Goal: Information Seeking & Learning: Learn about a topic

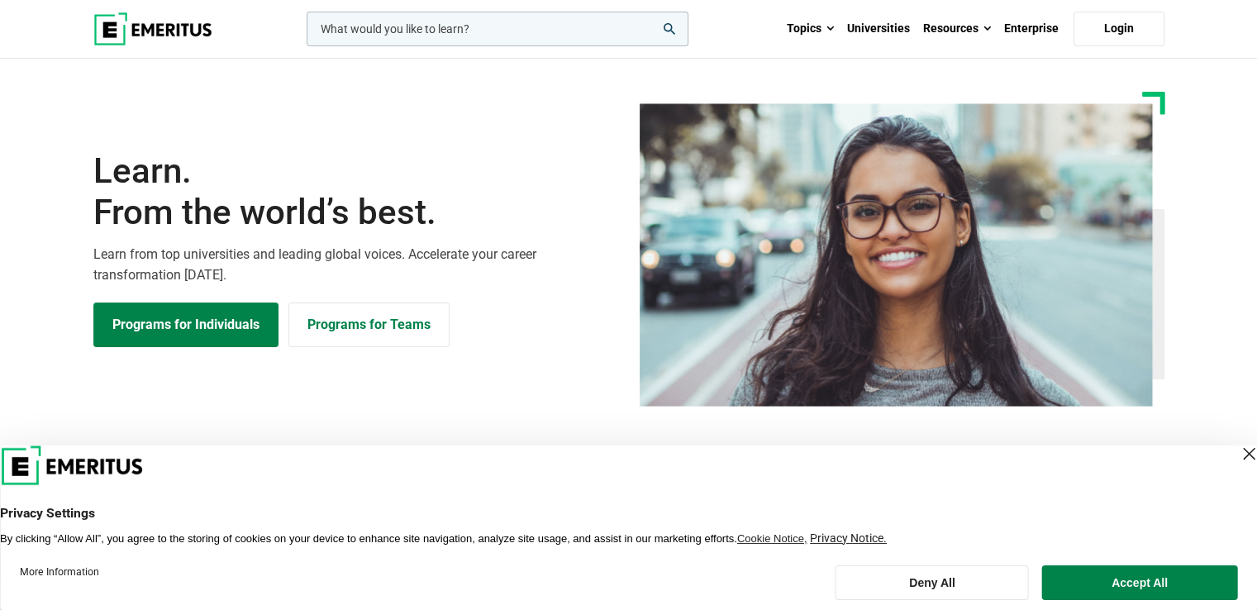
click at [1237, 451] on div "Close Layer" at bounding box center [1248, 453] width 23 height 23
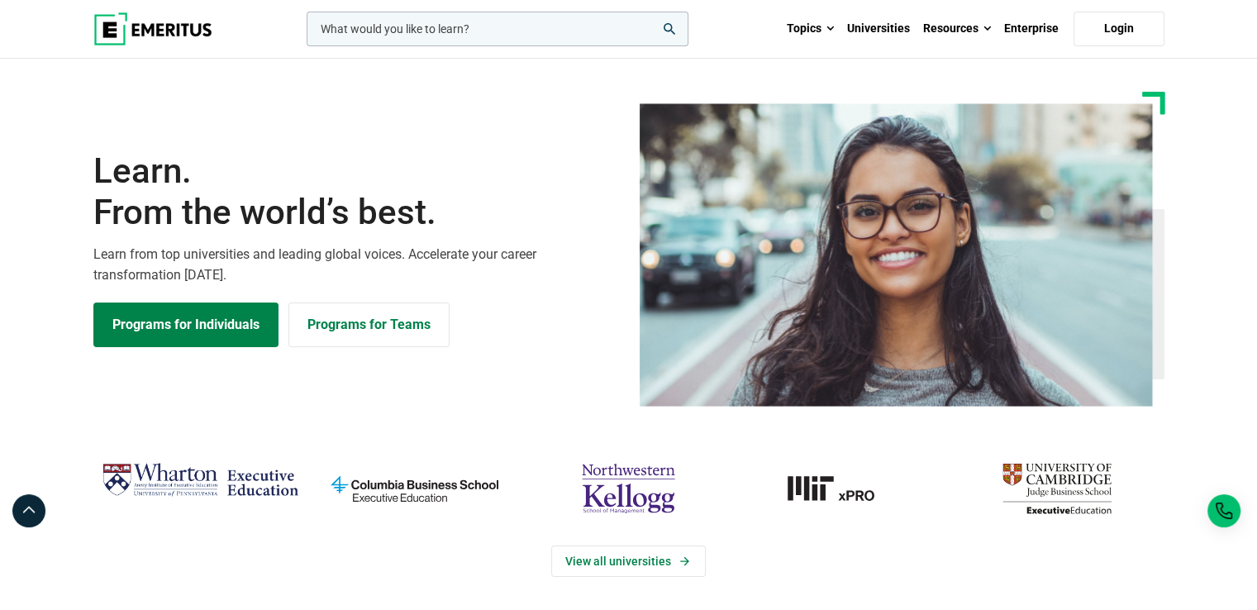
click at [670, 26] on icon "search" at bounding box center [670, 29] width 12 height 12
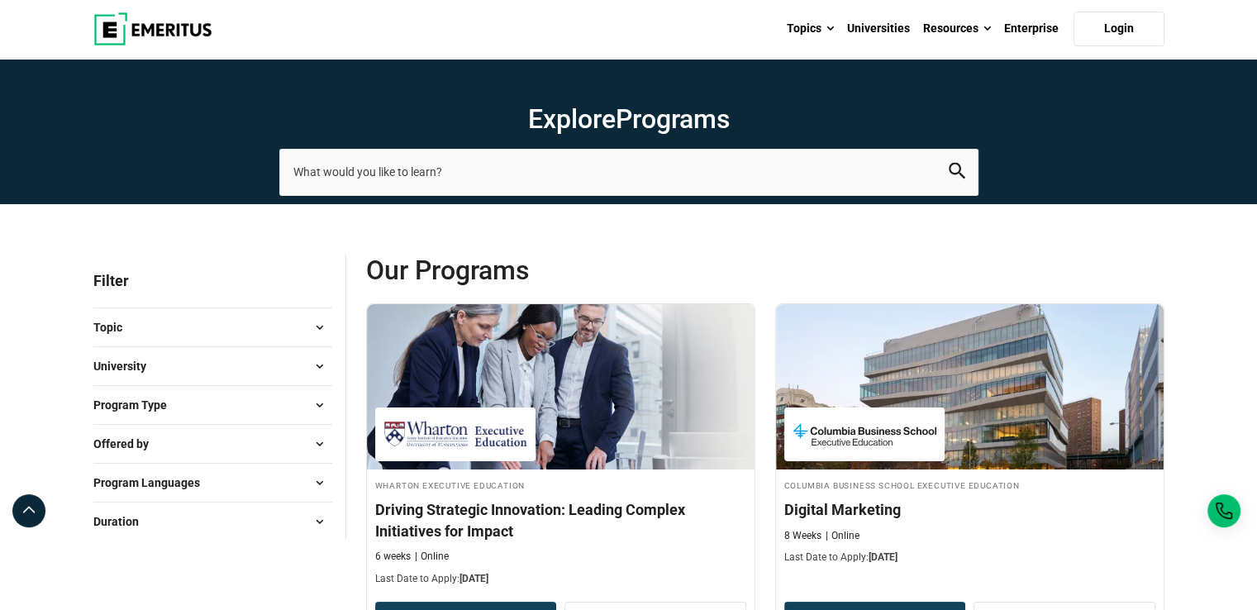
click at [190, 364] on button "University" at bounding box center [212, 366] width 239 height 25
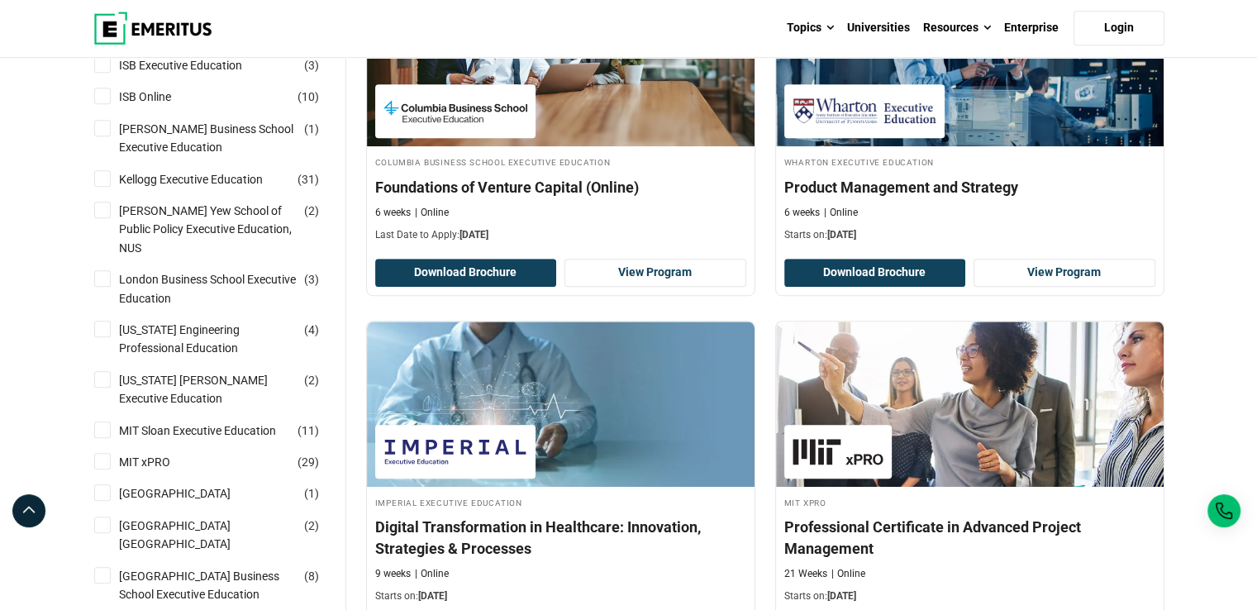
scroll to position [1043, 0]
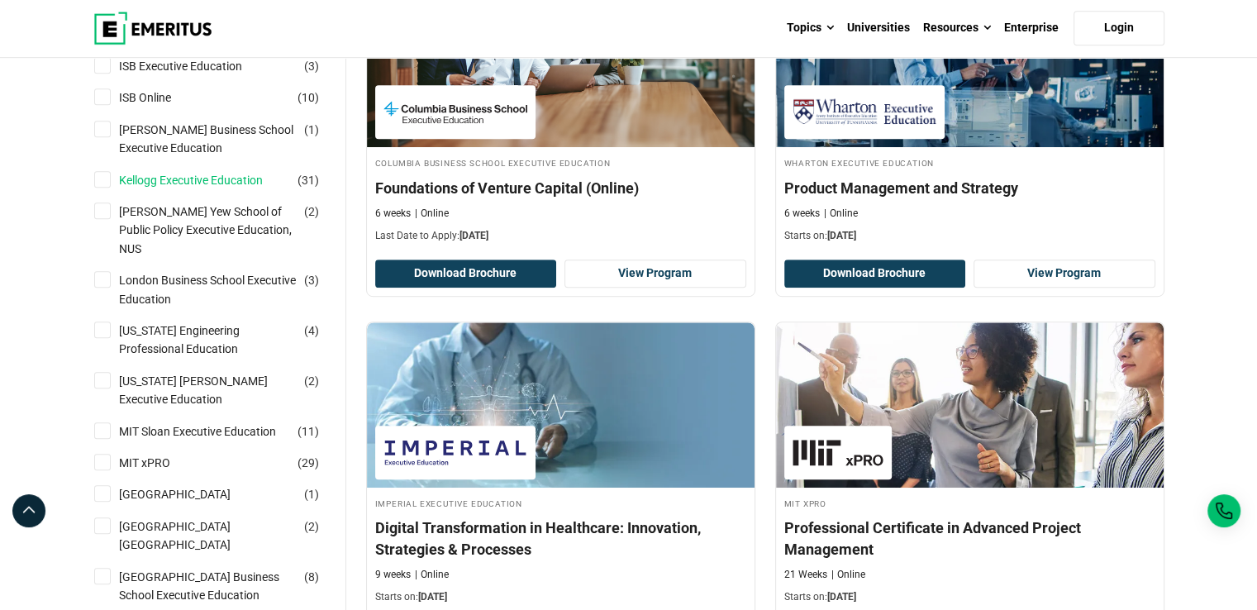
click at [197, 174] on link "Kellogg Executive Education" at bounding box center [207, 180] width 177 height 18
checkbox input "true"
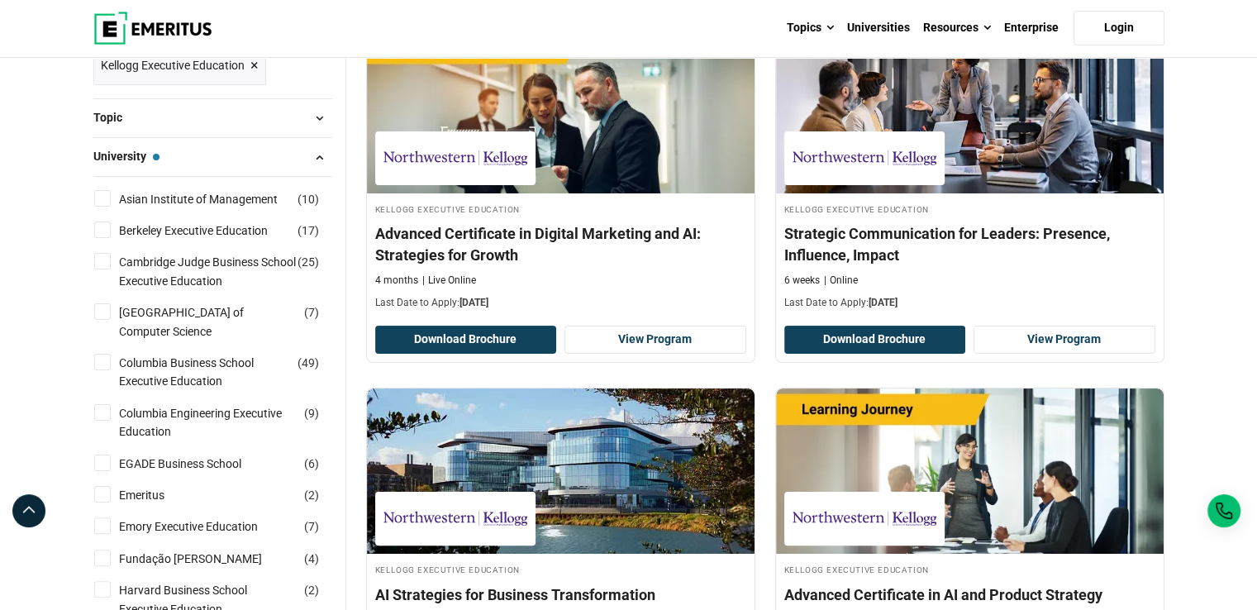
scroll to position [277, 0]
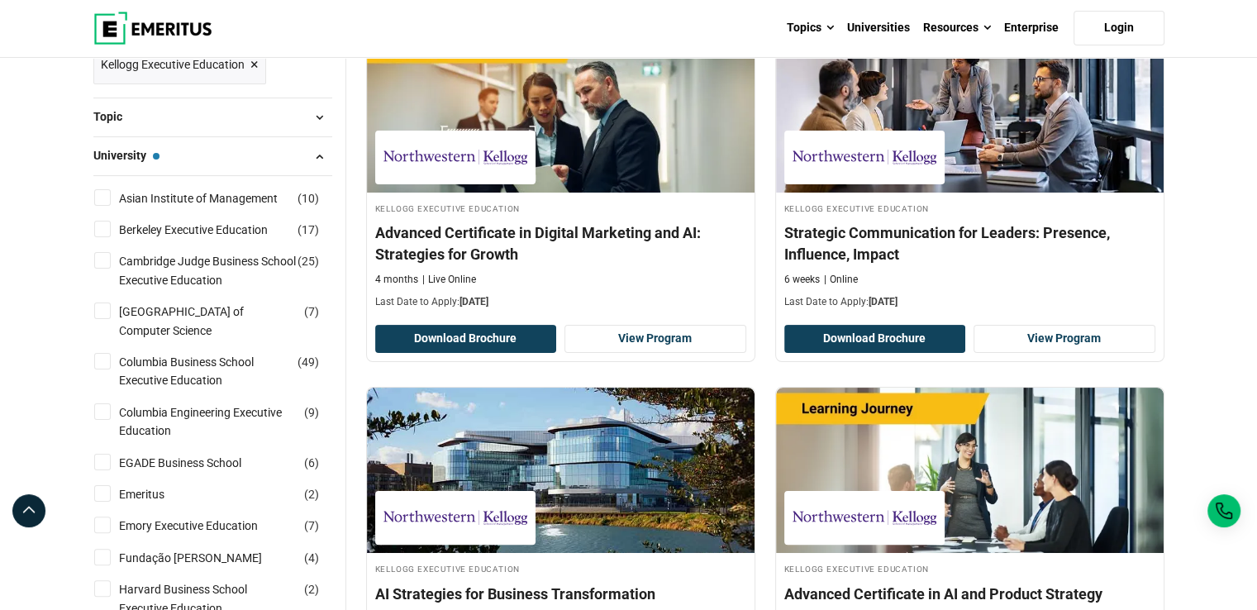
click at [176, 110] on button "Topic" at bounding box center [212, 117] width 239 height 25
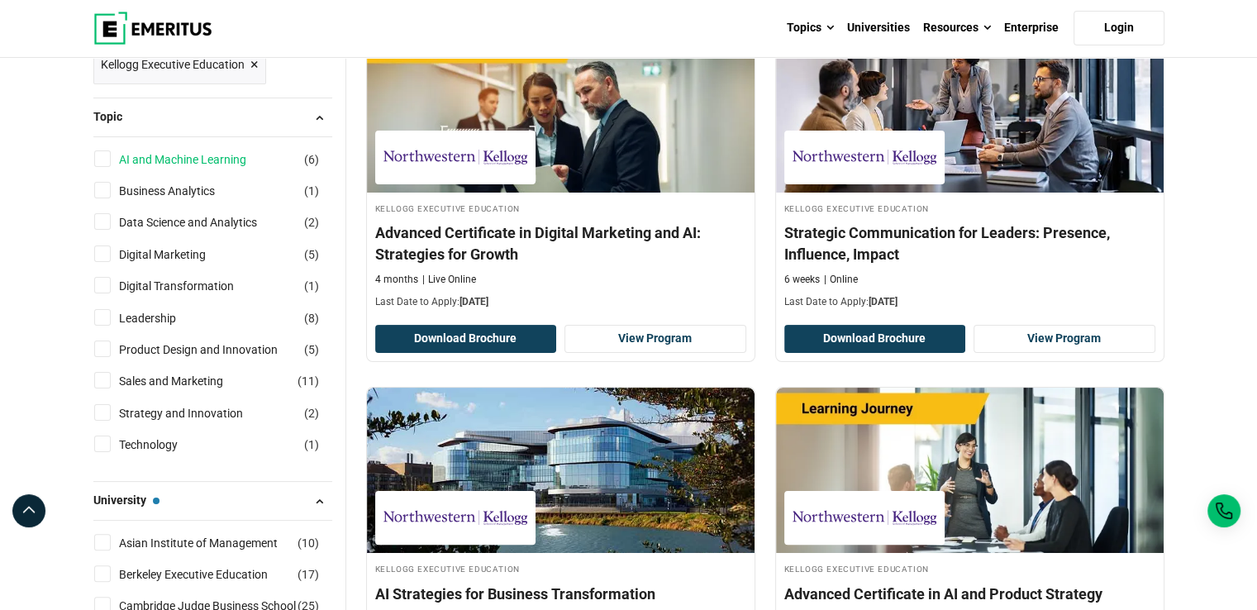
click at [190, 156] on link "AI and Machine Learning" at bounding box center [199, 159] width 160 height 18
checkbox input "true"
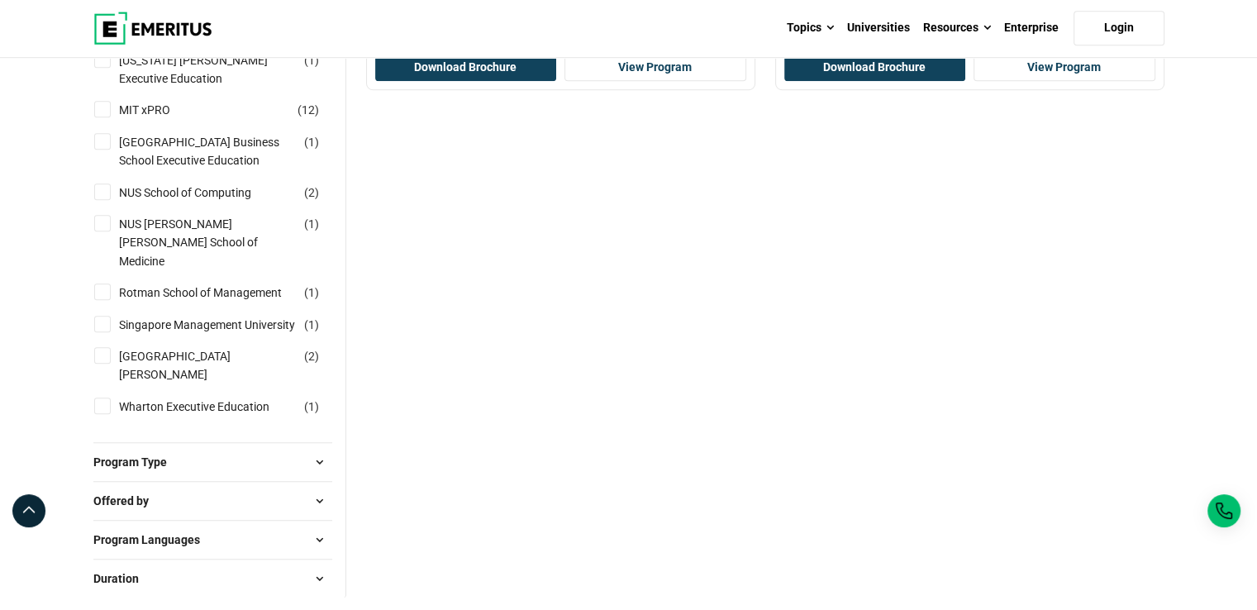
scroll to position [1244, 0]
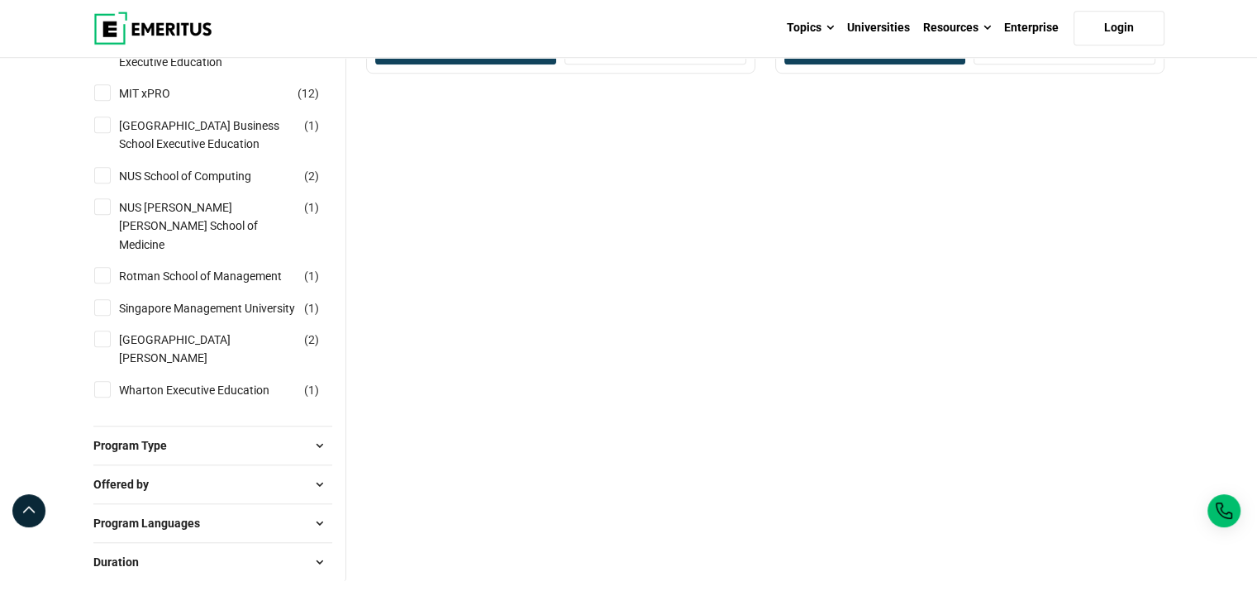
click at [151, 436] on span "Program Type" at bounding box center [136, 445] width 87 height 18
click at [210, 478] on link "Certificate Programs" at bounding box center [189, 487] width 140 height 18
checkbox input "true"
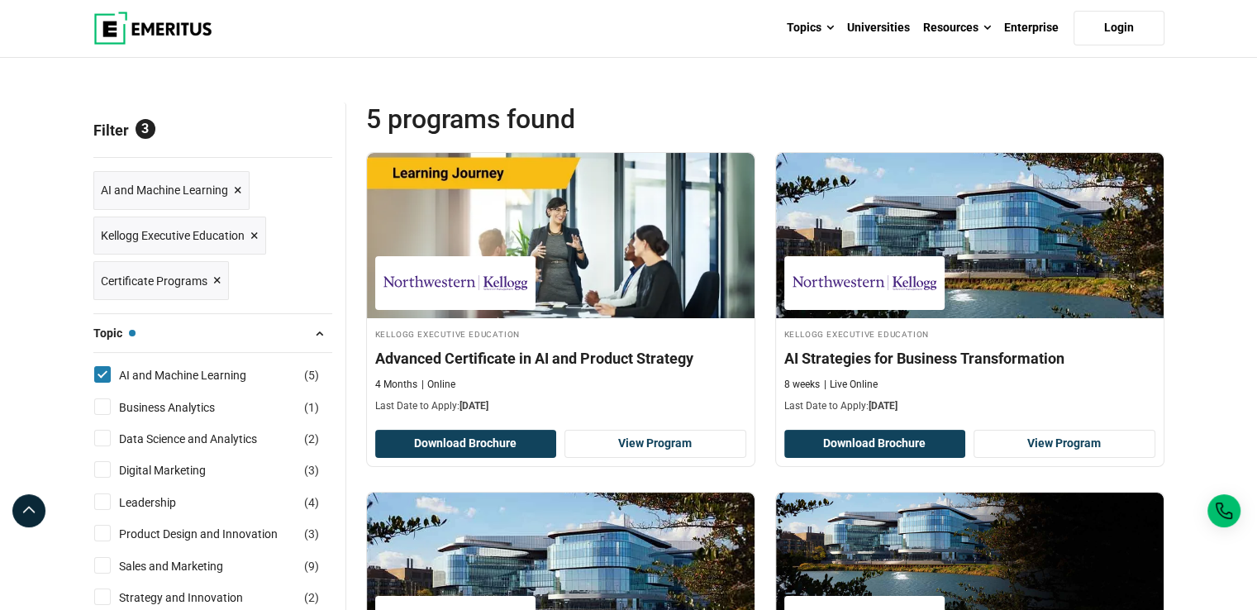
scroll to position [150, 0]
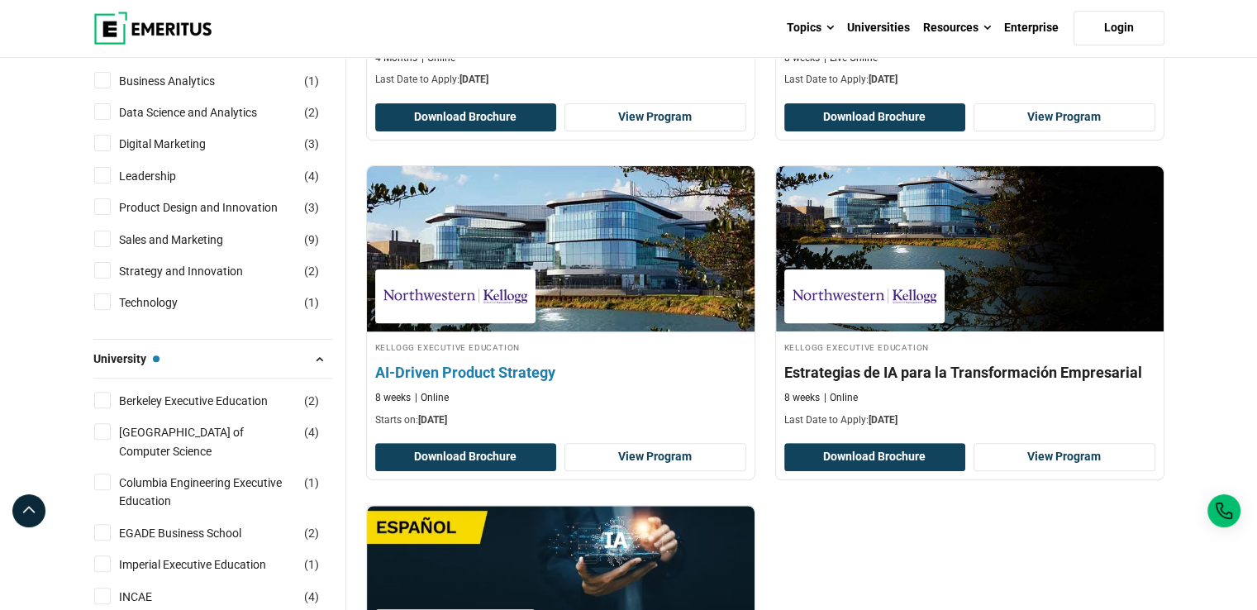
scroll to position [466, 0]
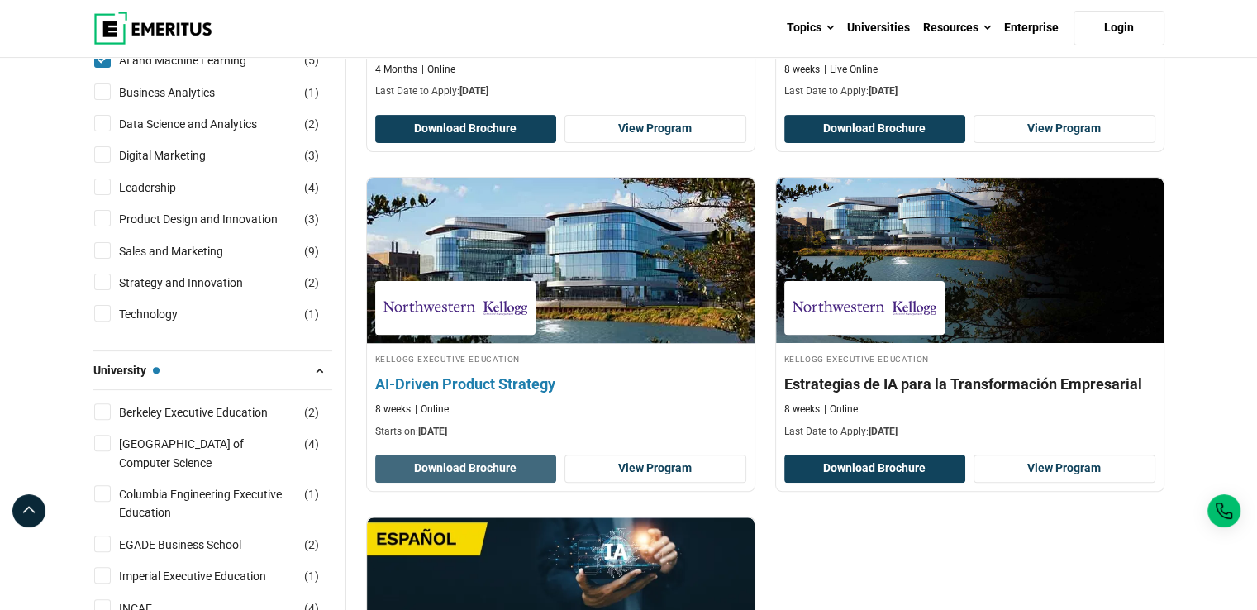
click at [469, 462] on button "Download Brochure" at bounding box center [466, 468] width 182 height 28
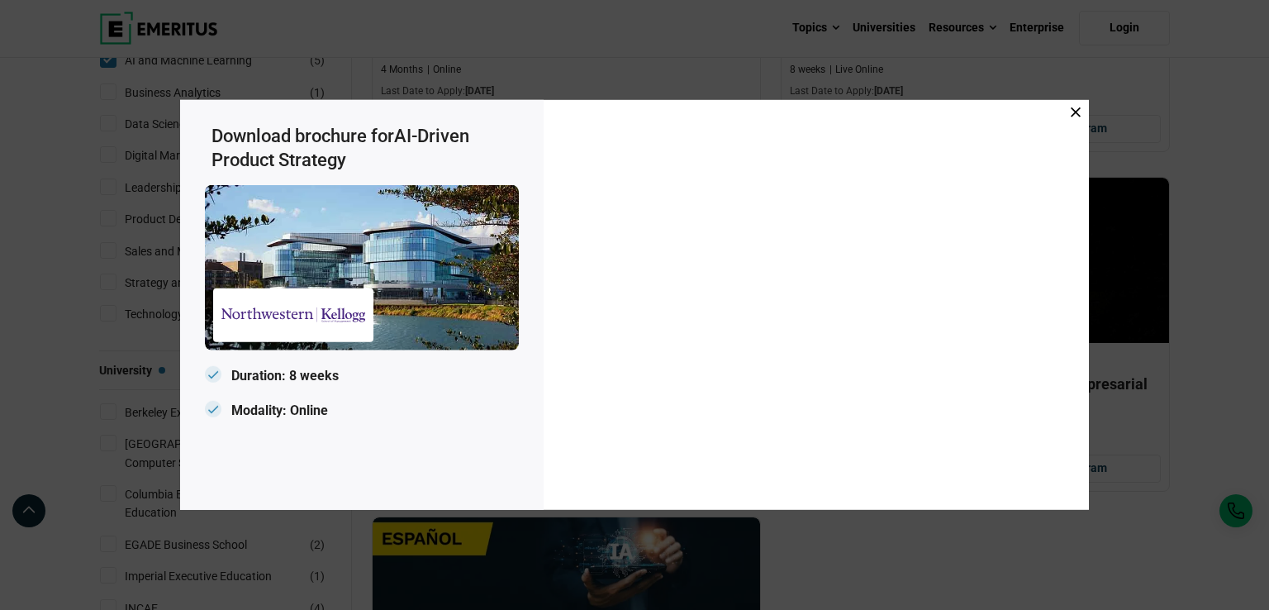
click at [1078, 115] on icon at bounding box center [1076, 112] width 10 height 10
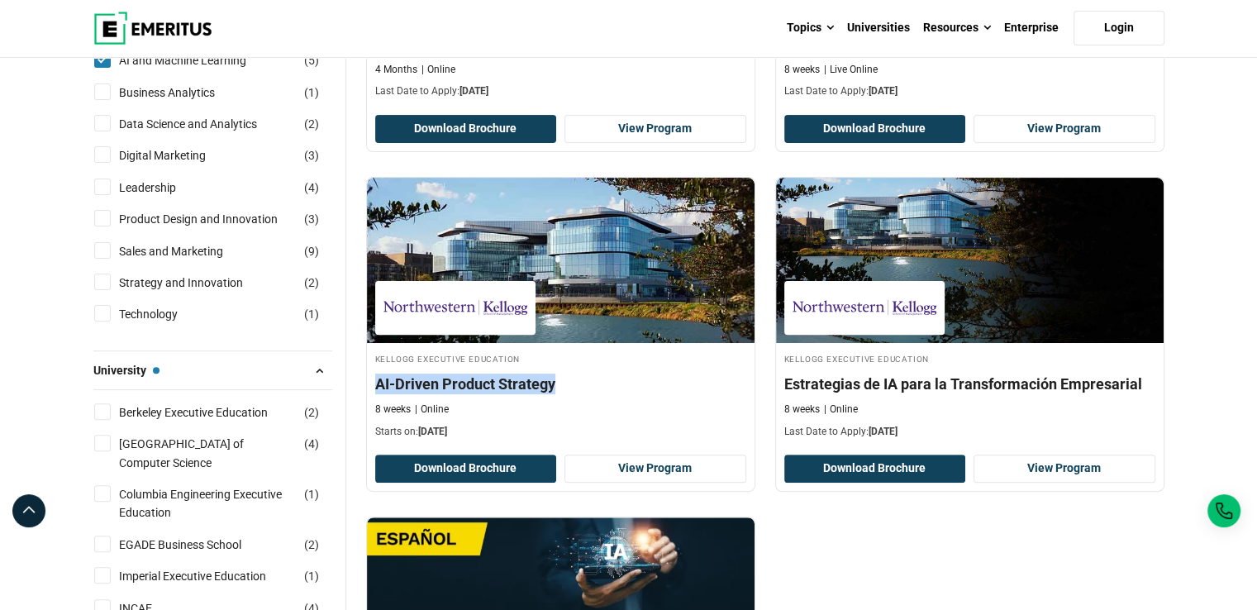
click at [229, 366] on button "University — [PERSON_NAME] Executive Education" at bounding box center [212, 370] width 239 height 25
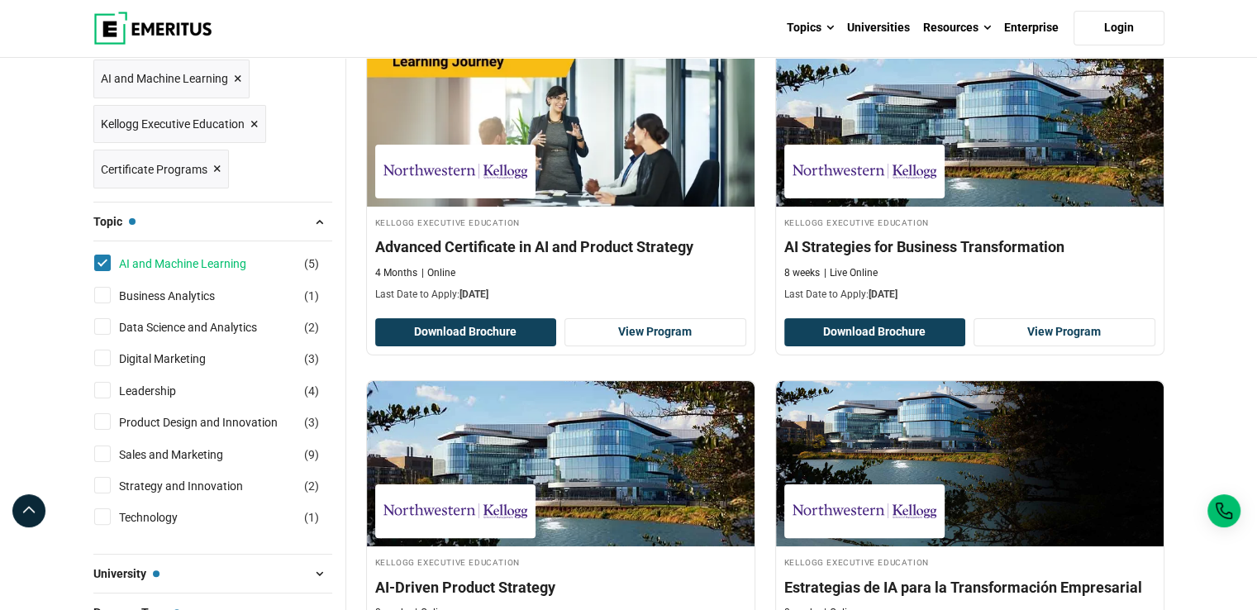
scroll to position [250, 0]
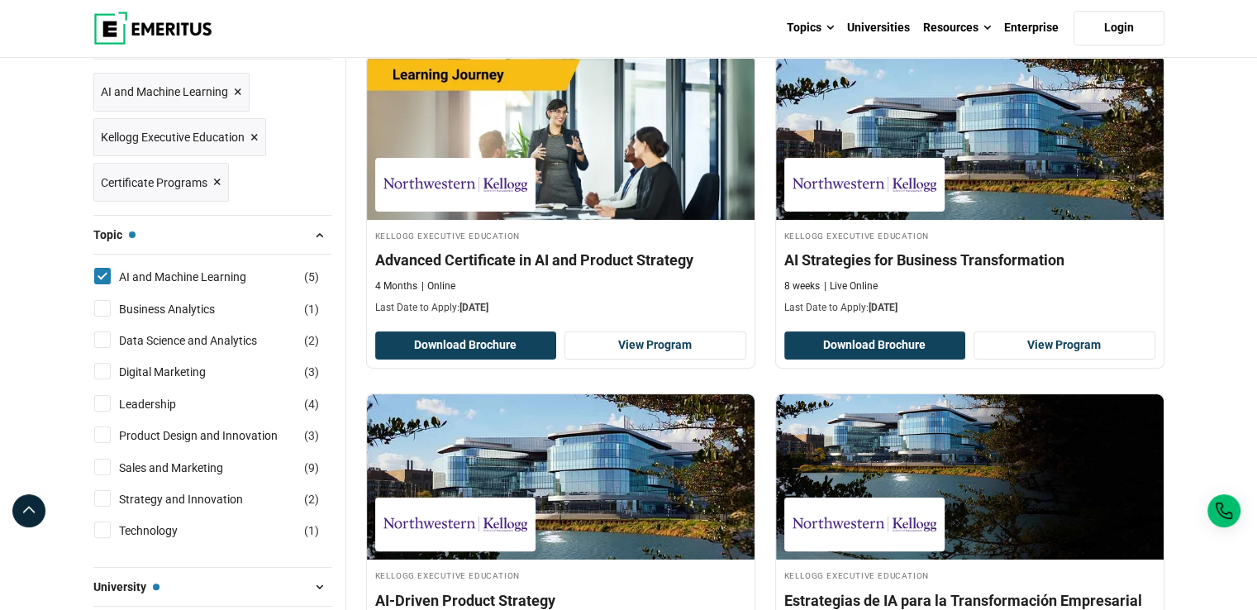
click at [232, 231] on button "Topic — AI and Machine Learning" at bounding box center [212, 234] width 239 height 25
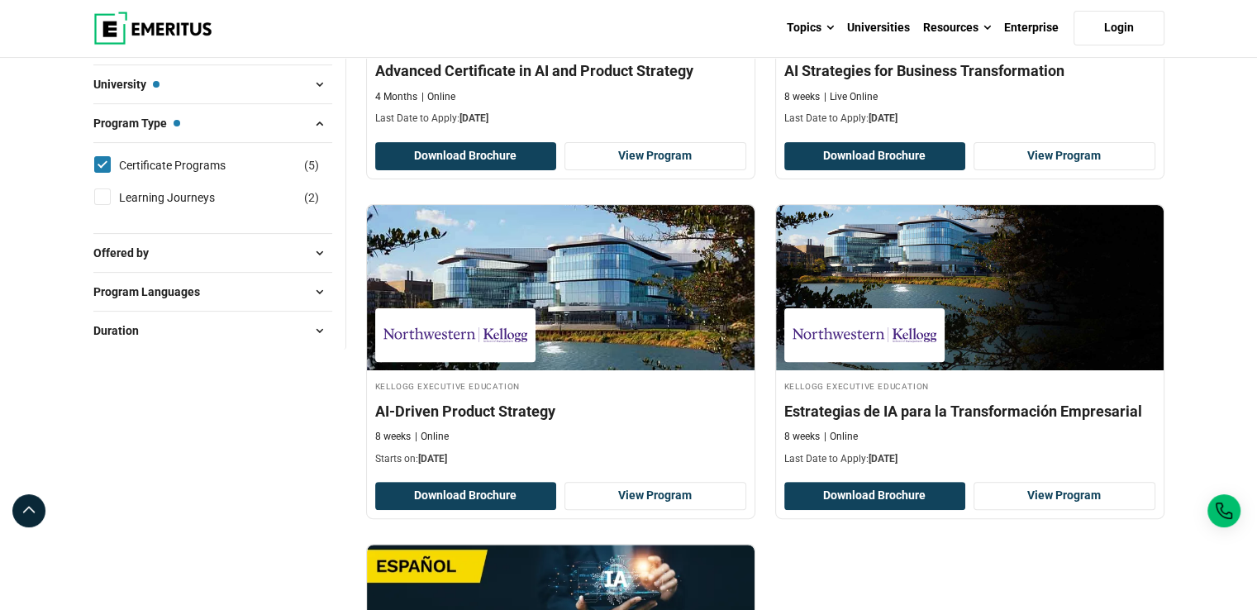
scroll to position [438, 0]
